Goal: Task Accomplishment & Management: Manage account settings

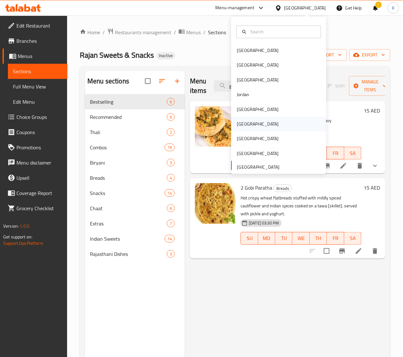
click at [243, 123] on div "[GEOGRAPHIC_DATA]" at bounding box center [258, 124] width 52 height 15
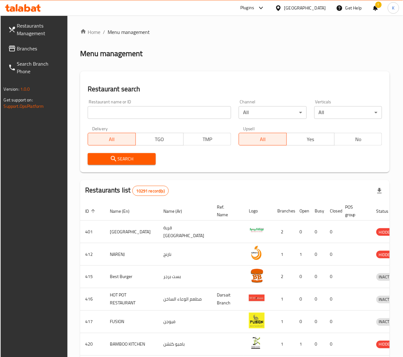
drag, startPoint x: 220, startPoint y: 78, endPoint x: 209, endPoint y: 85, distance: 12.3
click at [220, 78] on div "Restaurant search Restaurant name or ID Restaurant name or ID Channel All ​ Ver…" at bounding box center [235, 121] width 310 height 101
click at [37, 45] on span "Branches" at bounding box center [40, 49] width 46 height 8
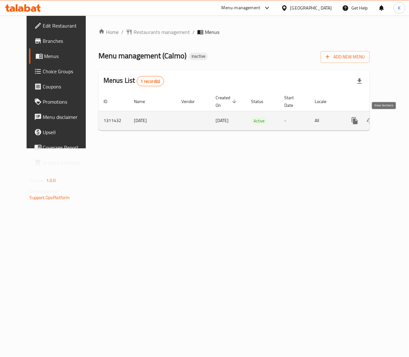
click at [397, 117] on icon "enhanced table" at bounding box center [401, 121] width 8 height 8
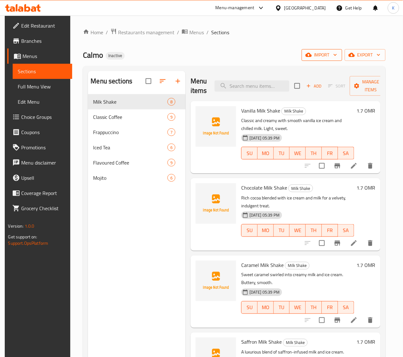
click at [331, 54] on span "import" at bounding box center [322, 55] width 30 height 8
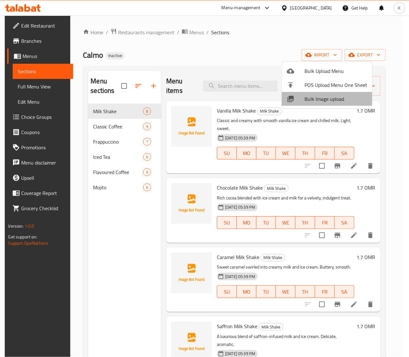
click at [324, 96] on span "Bulk Image upload" at bounding box center [336, 99] width 63 height 8
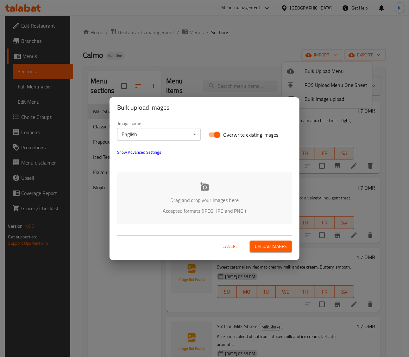
click at [197, 191] on div "Drag and drop your images here Accepted formats (JPEG, JPG and PNG )" at bounding box center [204, 198] width 175 height 52
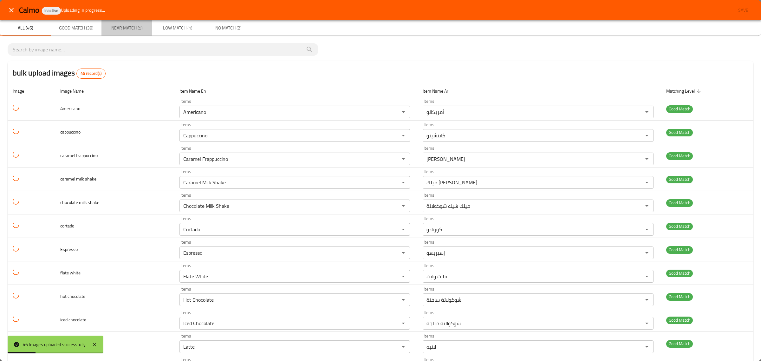
click at [135, 30] on span "Near Match (5)" at bounding box center [126, 28] width 43 height 8
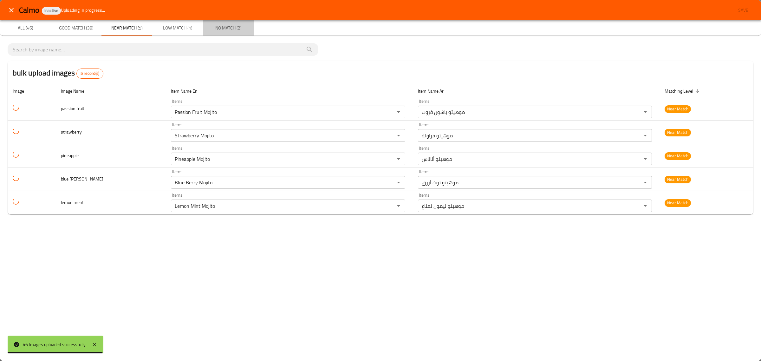
click at [230, 28] on span "No Match (2)" at bounding box center [228, 28] width 43 height 8
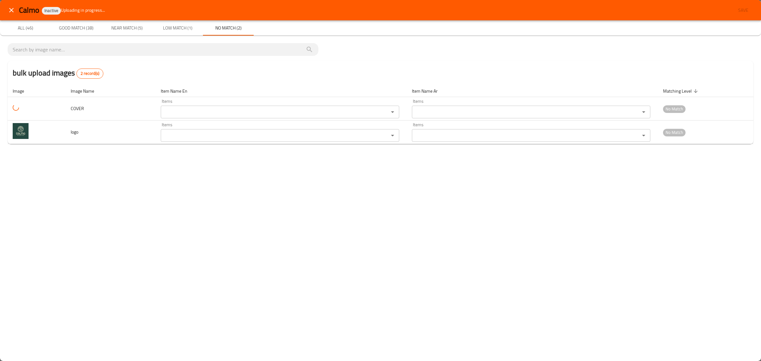
click at [182, 26] on span "Low Match (1)" at bounding box center [177, 28] width 43 height 8
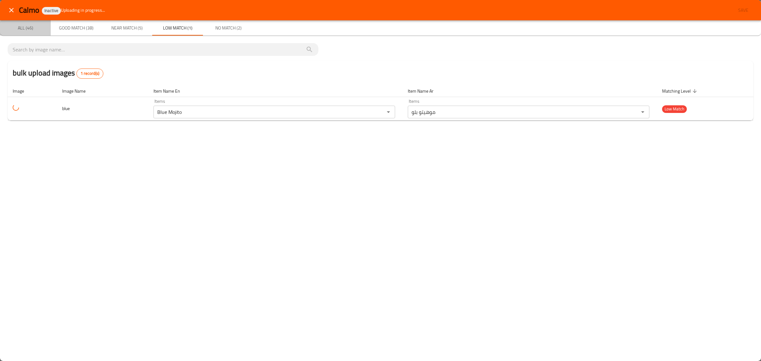
click at [25, 27] on span "All (46)" at bounding box center [25, 28] width 43 height 8
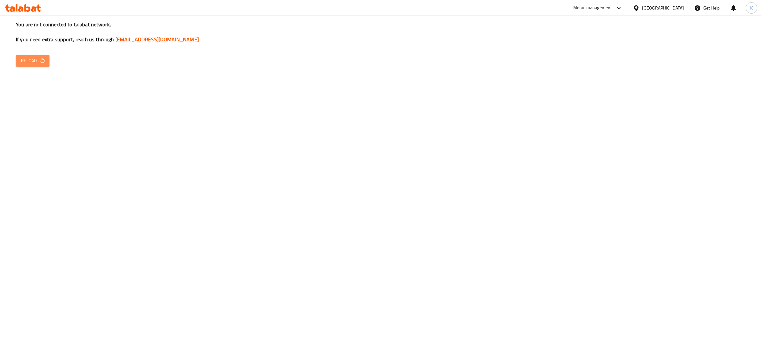
click at [37, 65] on button "Reload" at bounding box center [33, 61] width 34 height 12
click at [41, 63] on icon "button" at bounding box center [42, 60] width 6 height 6
click at [29, 62] on span "Reload" at bounding box center [32, 61] width 23 height 8
click at [46, 63] on button "Reload" at bounding box center [33, 61] width 34 height 12
click at [31, 66] on button "Reload" at bounding box center [33, 61] width 34 height 12
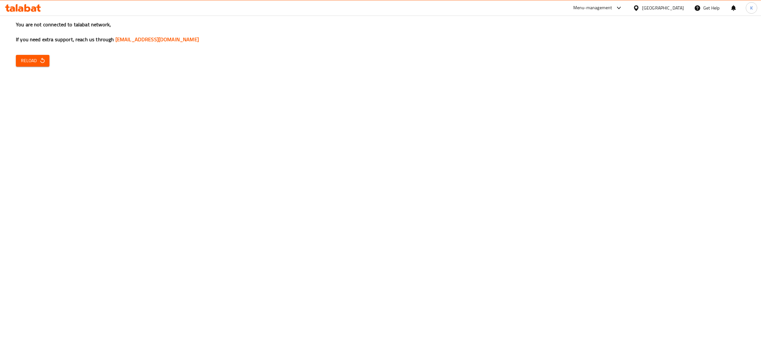
click at [31, 66] on button "Reload" at bounding box center [33, 61] width 34 height 12
click at [620, 191] on div "You are not connected to talabat network, If you need extra support, reach us t…" at bounding box center [380, 180] width 761 height 361
click at [29, 64] on span "Reload" at bounding box center [32, 61] width 23 height 8
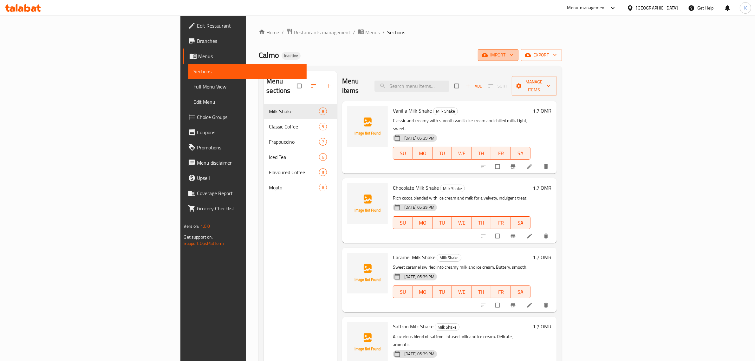
click at [513, 56] on span "import" at bounding box center [498, 55] width 30 height 8
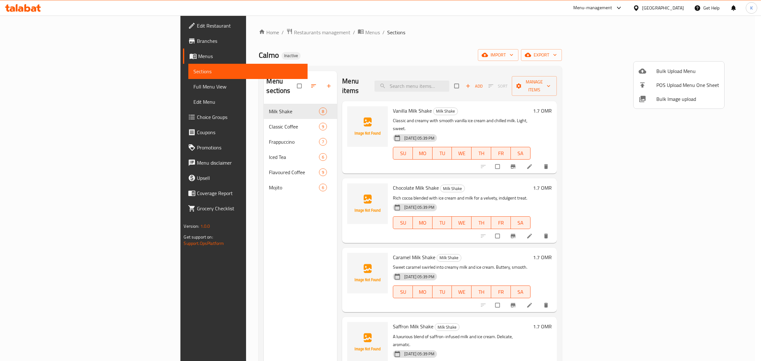
drag, startPoint x: 733, startPoint y: 230, endPoint x: 704, endPoint y: 303, distance: 77.7
click at [724, 301] on div at bounding box center [380, 180] width 761 height 361
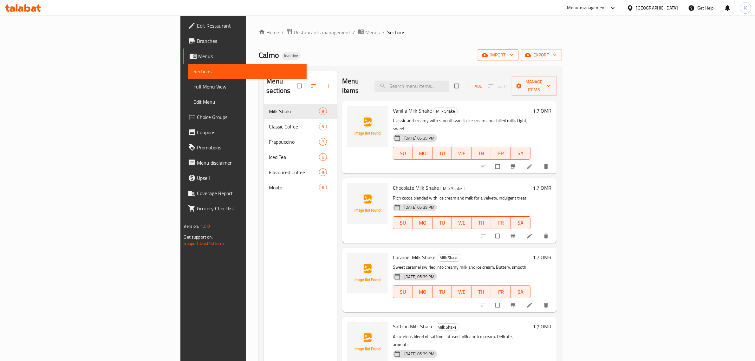
click at [514, 53] on icon "button" at bounding box center [511, 55] width 6 height 6
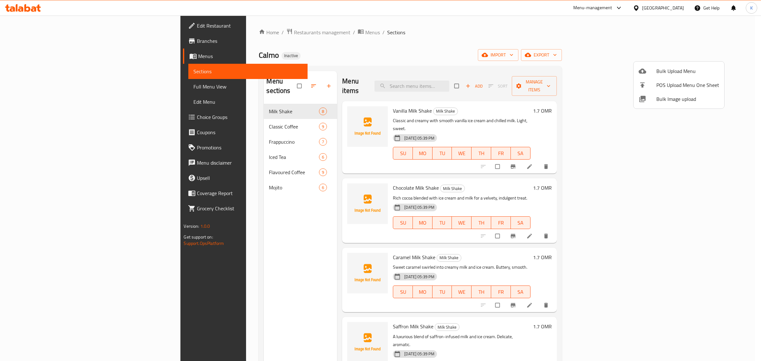
click at [663, 95] on span "Bulk Image upload" at bounding box center [687, 99] width 63 height 8
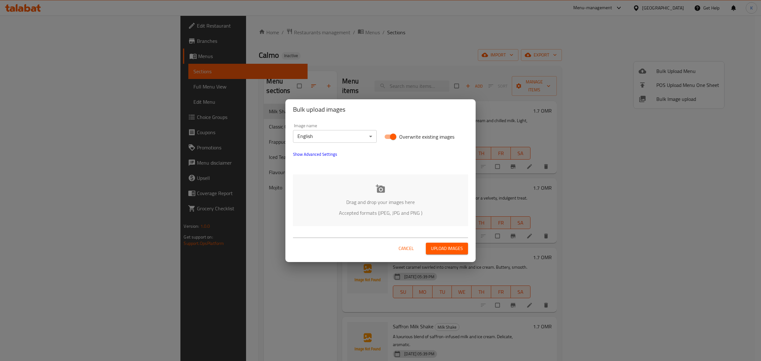
click at [397, 201] on p "Drag and drop your images here" at bounding box center [380, 202] width 156 height 8
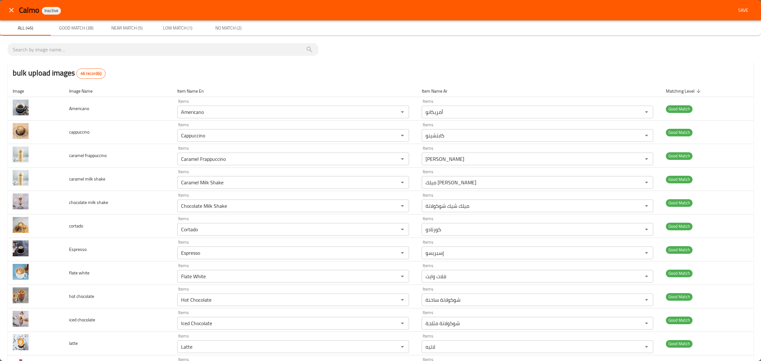
click at [735, 13] on span "Save" at bounding box center [742, 10] width 15 height 8
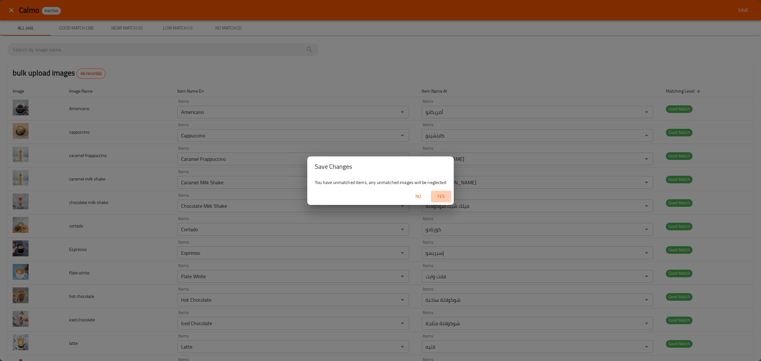
click at [442, 194] on span "Yes" at bounding box center [440, 196] width 15 height 8
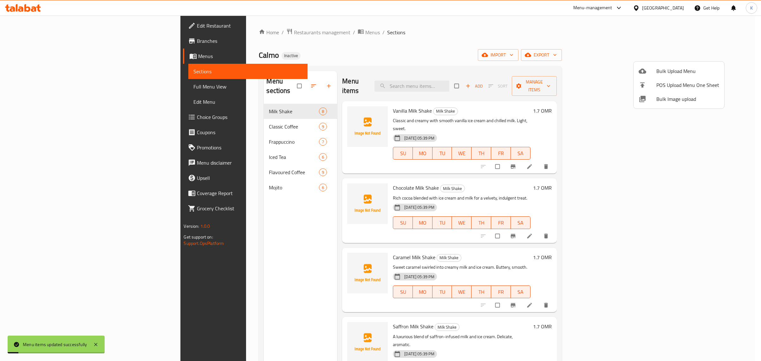
click at [257, 272] on div at bounding box center [380, 180] width 761 height 361
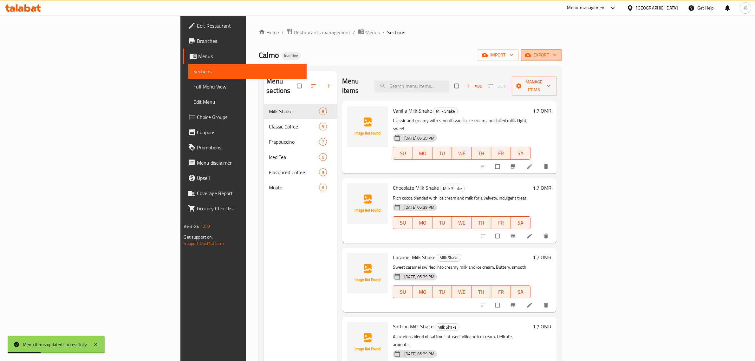
click at [557, 56] on span "export" at bounding box center [541, 55] width 31 height 8
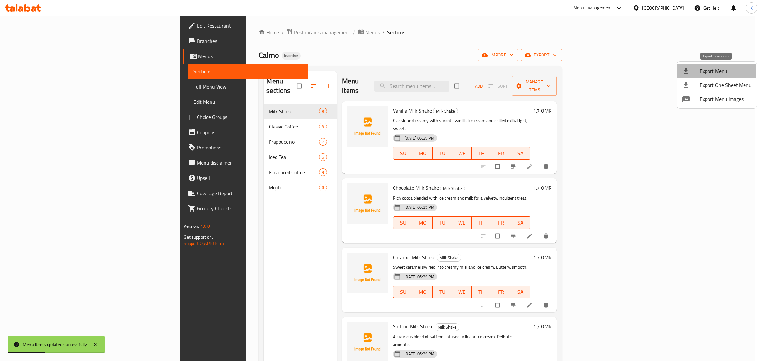
click at [703, 70] on span "Export Menu" at bounding box center [725, 71] width 52 height 8
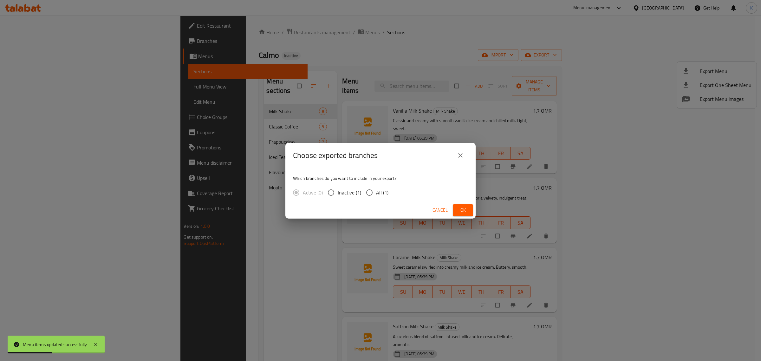
click at [374, 191] on input "All (1)" at bounding box center [369, 192] width 13 height 13
radio input "true"
click at [466, 211] on span "Ok" at bounding box center [463, 210] width 10 height 8
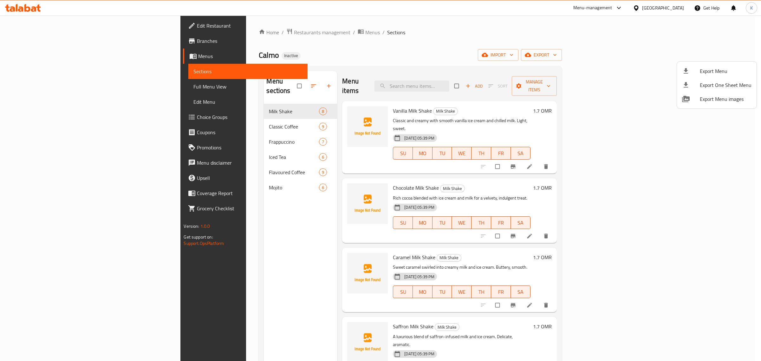
click at [375, 63] on div at bounding box center [380, 180] width 761 height 361
